Goal: Task Accomplishment & Management: Complete application form

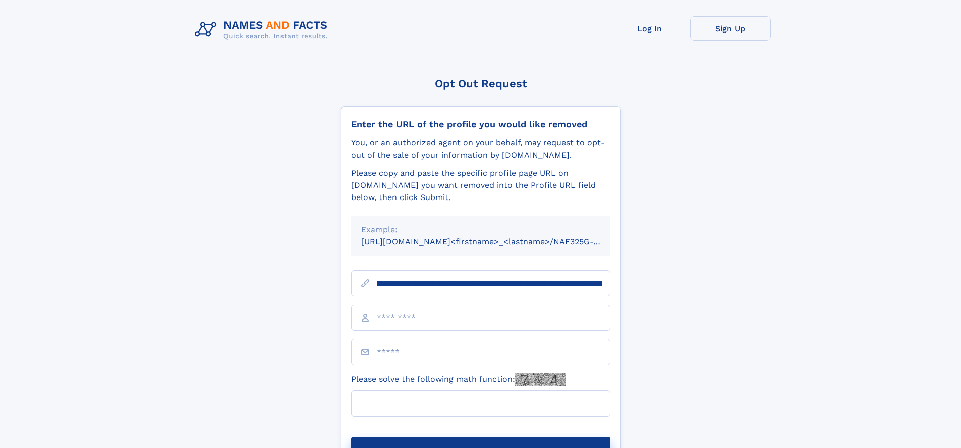
scroll to position [0, 108]
type input "**********"
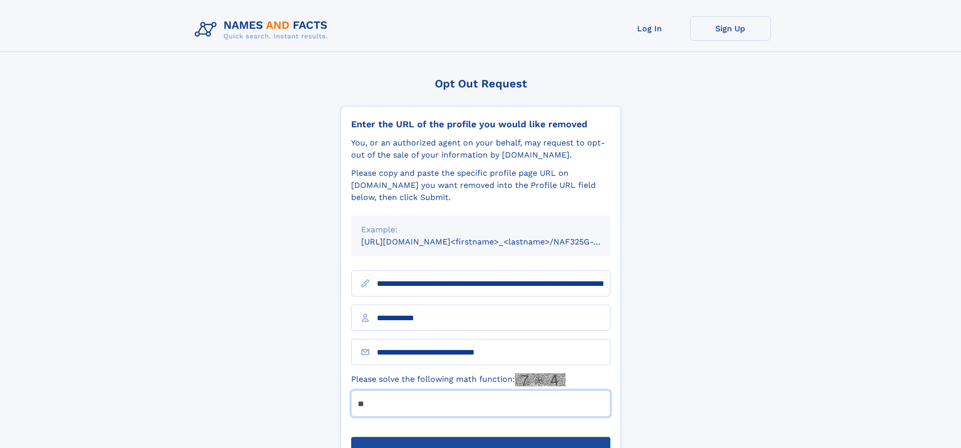
type input "**"
click at [480, 436] on button "Submit Opt Out Request" at bounding box center [480, 452] width 259 height 32
